Goal: Task Accomplishment & Management: Use online tool/utility

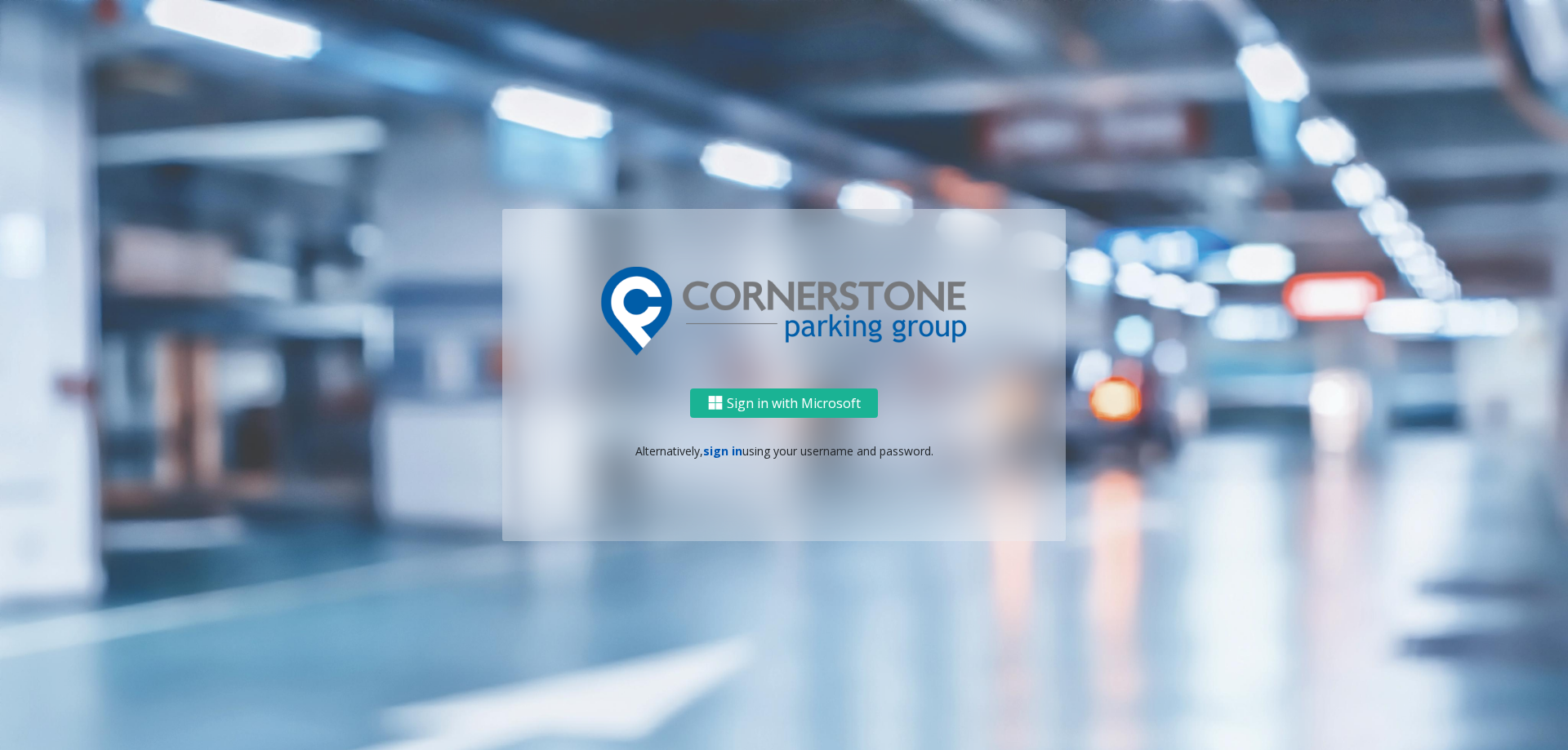
click at [705, 446] on link "sign in" at bounding box center [722, 451] width 39 height 15
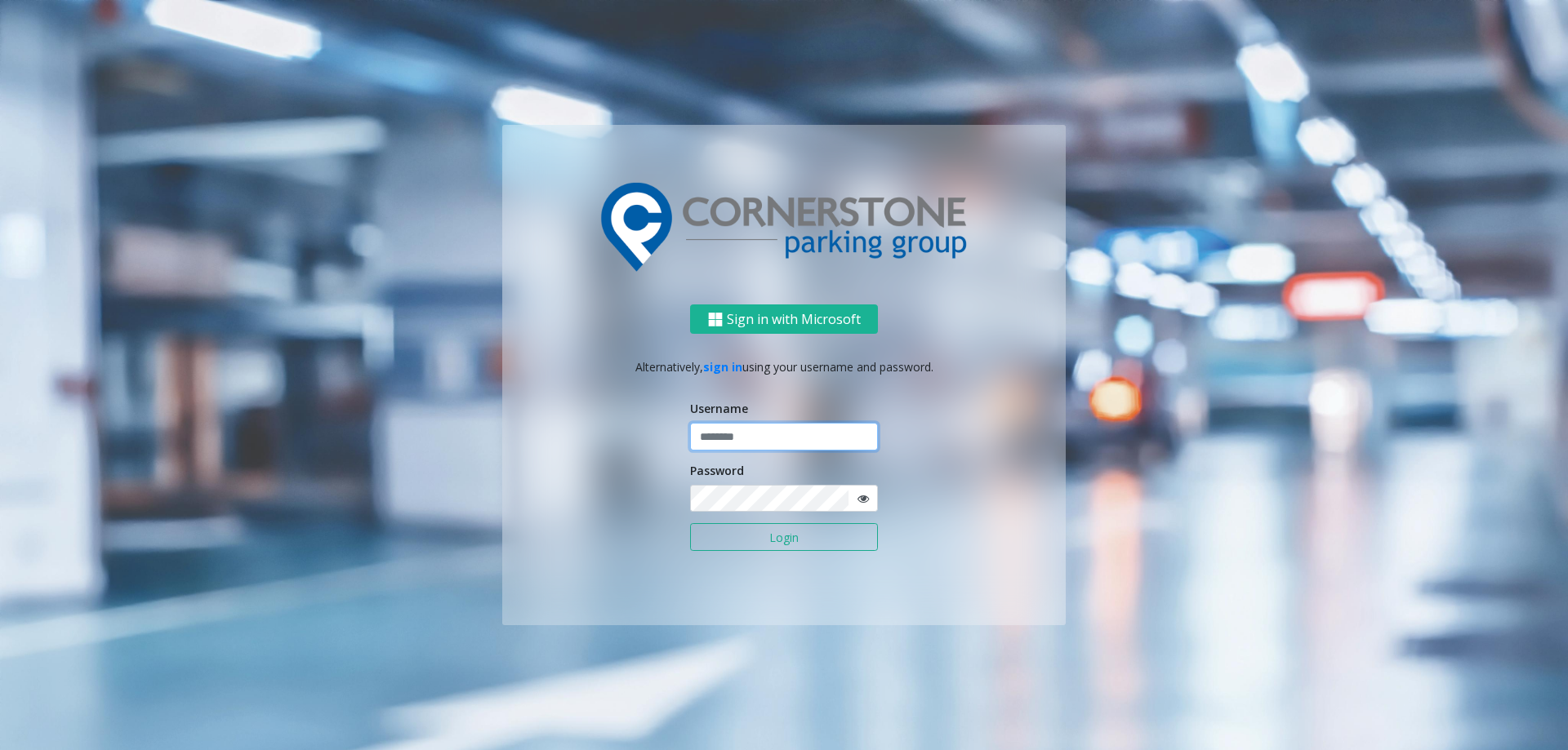
click at [738, 440] on input "text" at bounding box center [784, 437] width 187 height 28
type input "********"
click at [719, 534] on button "Login" at bounding box center [784, 536] width 187 height 28
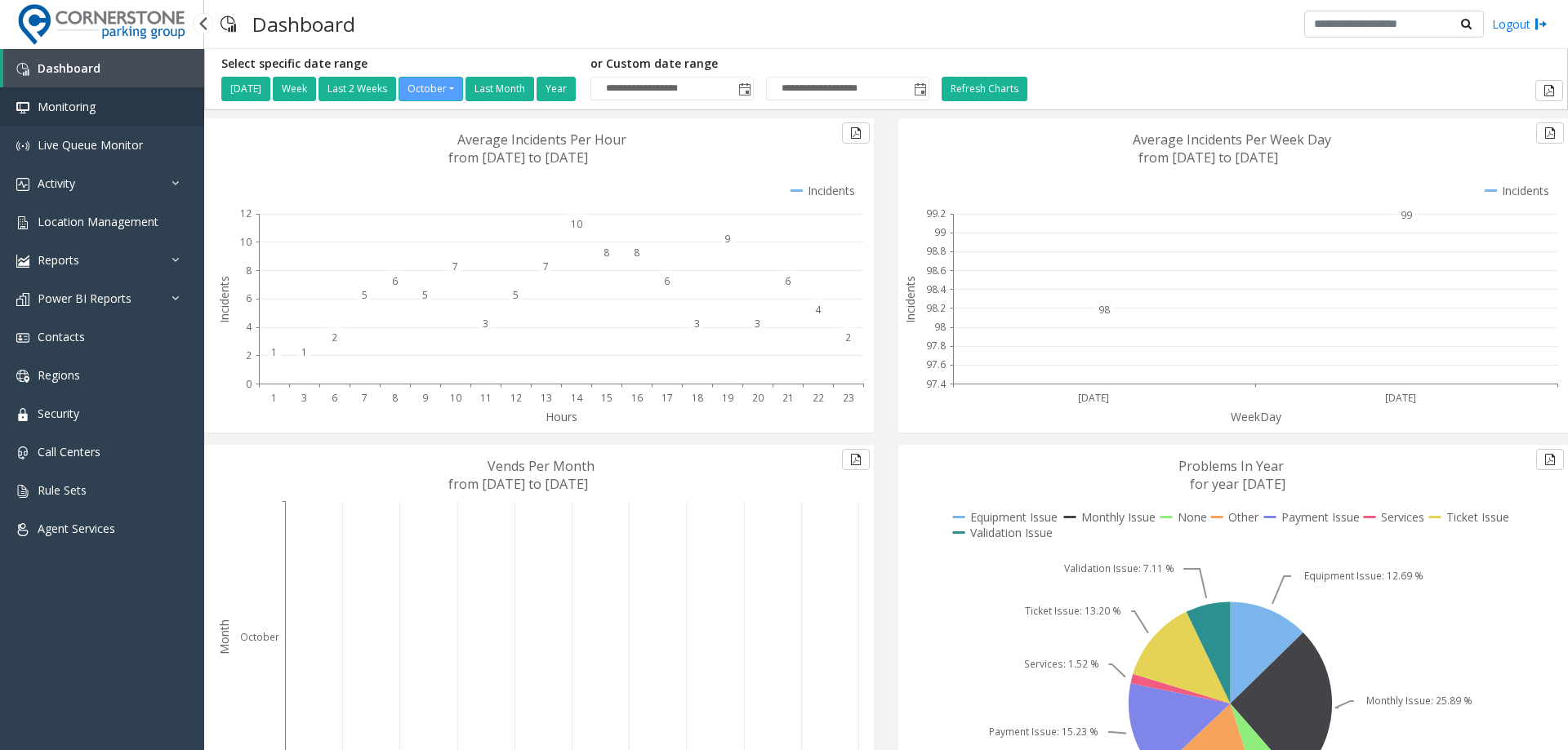
click at [123, 96] on link "Monitoring" at bounding box center [102, 106] width 204 height 38
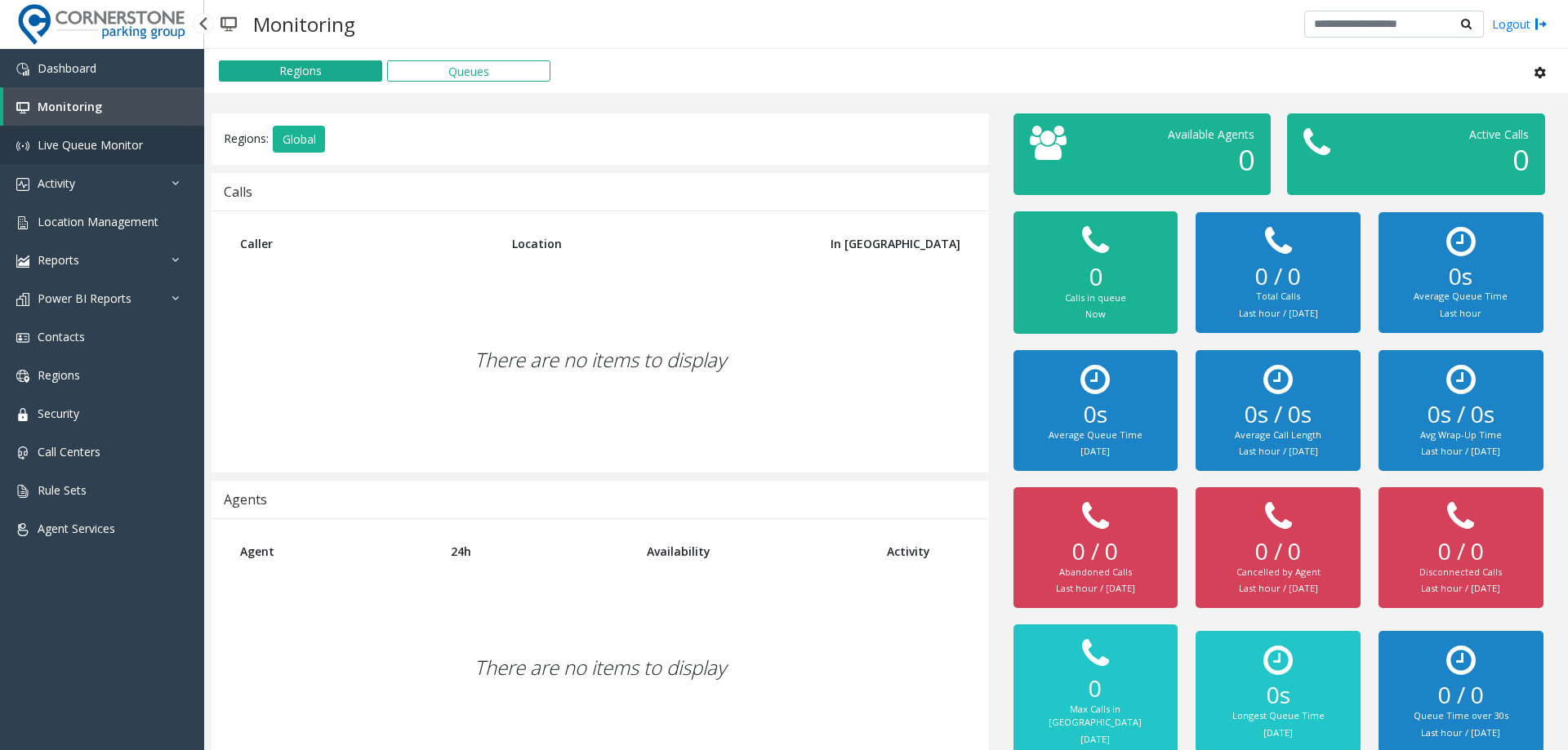
click at [124, 152] on link "Live Queue Monitor" at bounding box center [102, 145] width 204 height 38
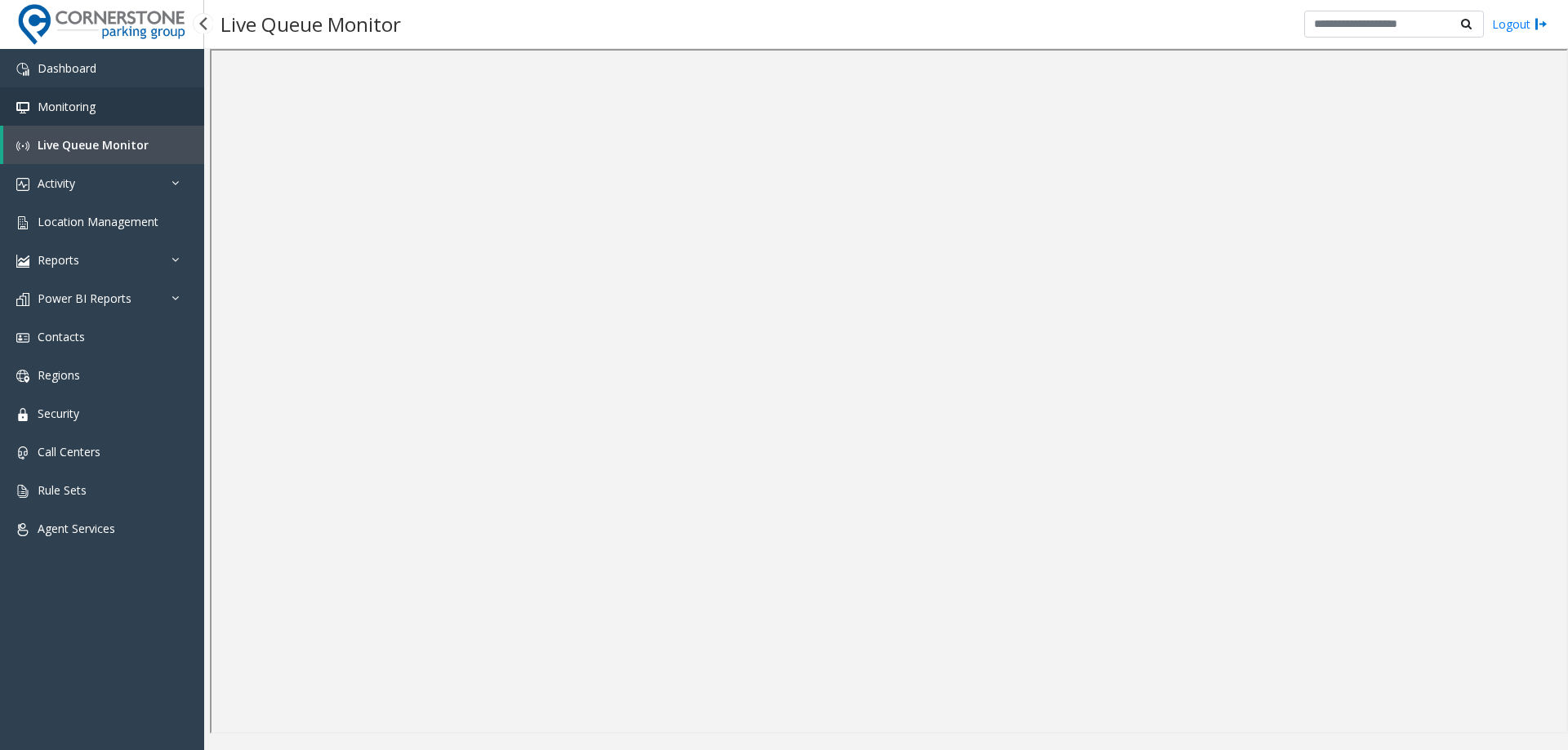
click at [105, 97] on link "Monitoring" at bounding box center [102, 106] width 204 height 38
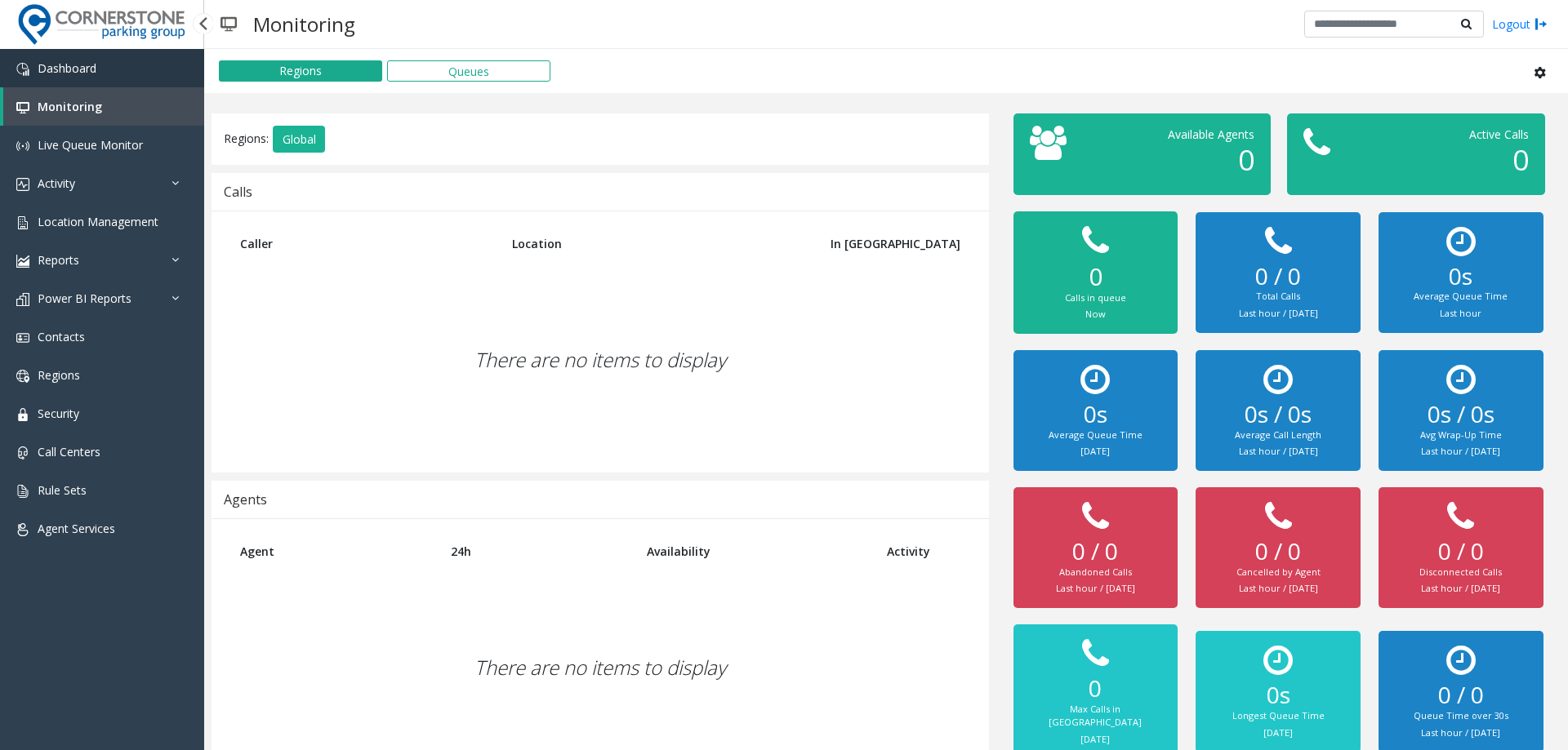
click at [123, 69] on link "Dashboard" at bounding box center [102, 68] width 204 height 38
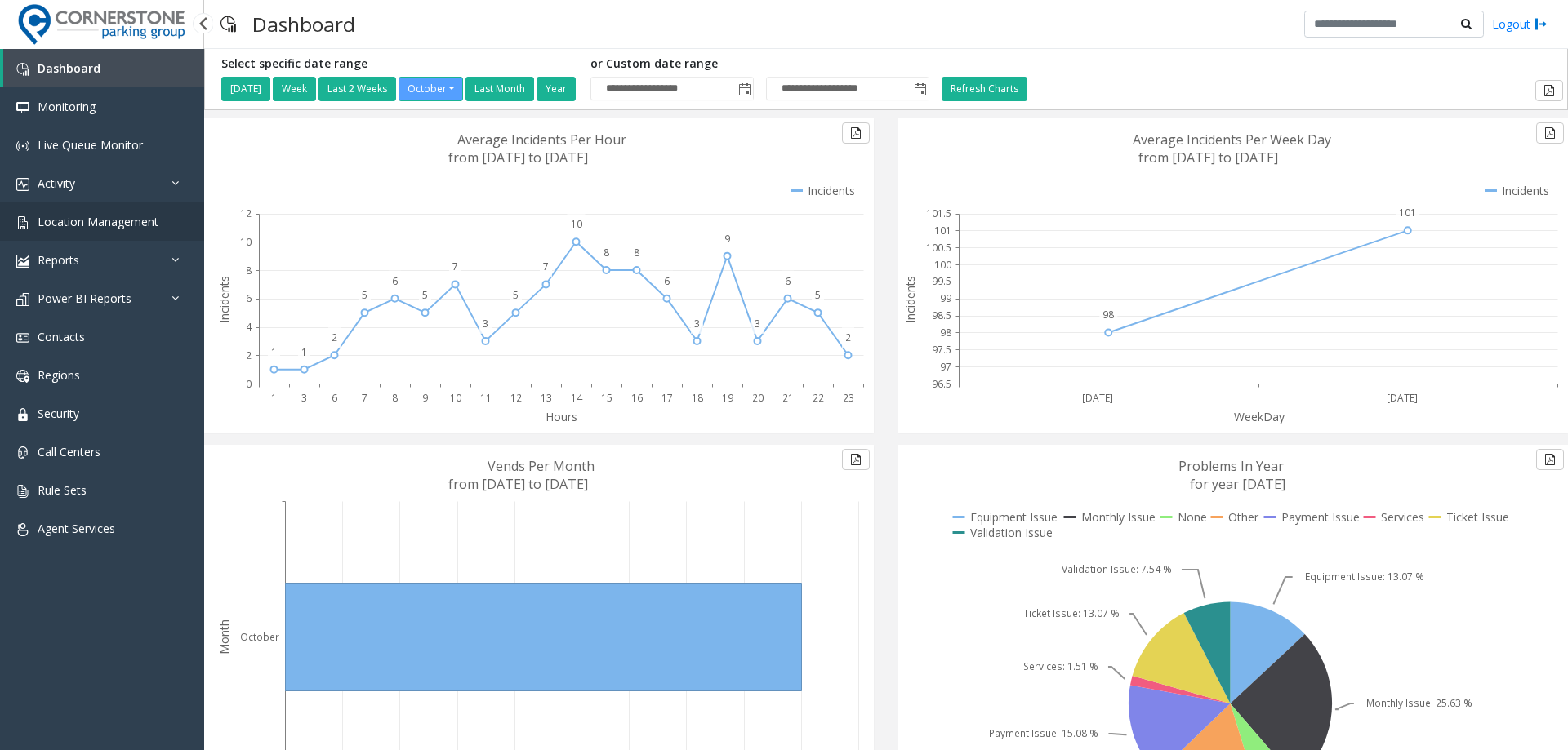
click at [90, 235] on link "Location Management" at bounding box center [102, 221] width 204 height 38
